Goal: Transaction & Acquisition: Purchase product/service

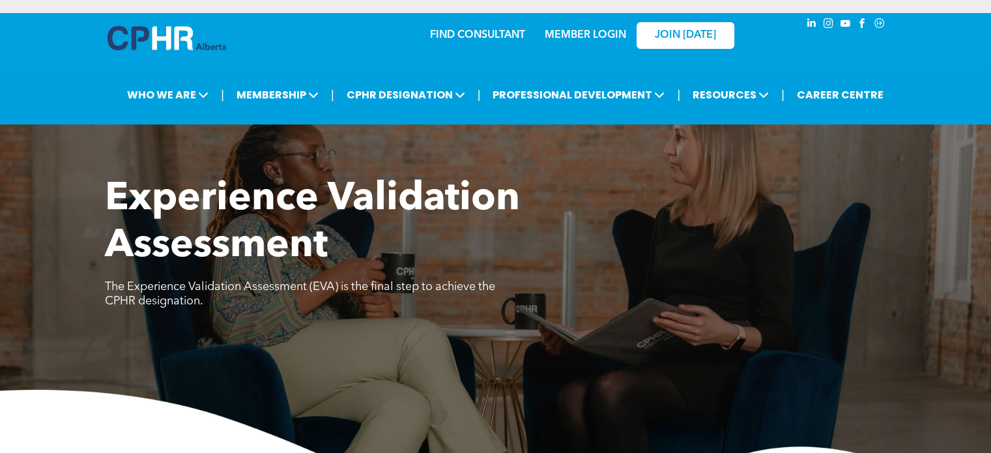
click at [582, 33] on link "MEMBER LOGIN" at bounding box center [585, 35] width 81 height 10
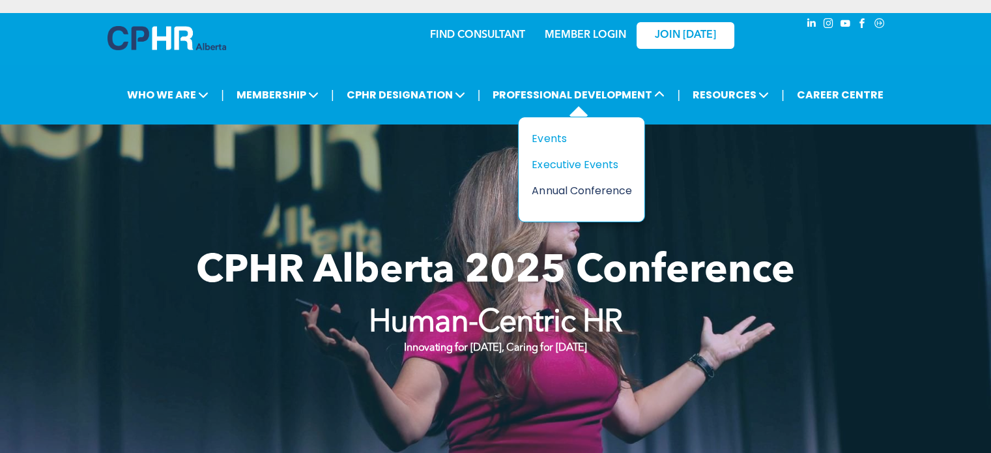
click at [572, 189] on div "Annual Conference" at bounding box center [577, 190] width 90 height 16
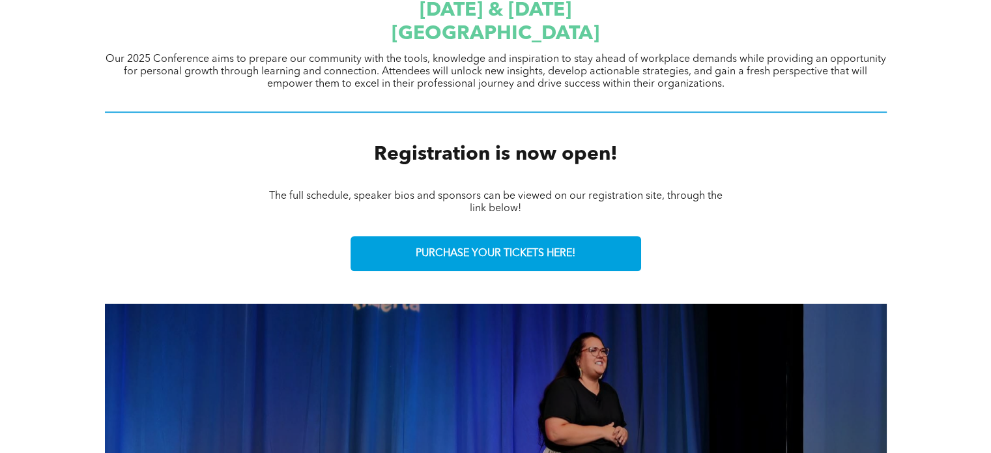
scroll to position [521, 0]
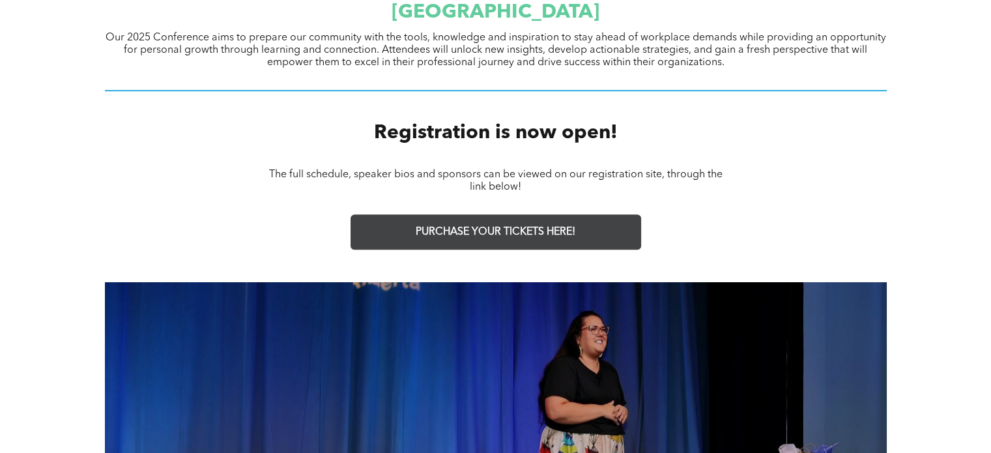
click at [536, 236] on span "PURCHASE YOUR TICKETS HERE!" at bounding box center [496, 232] width 160 height 12
